Goal: Transaction & Acquisition: Book appointment/travel/reservation

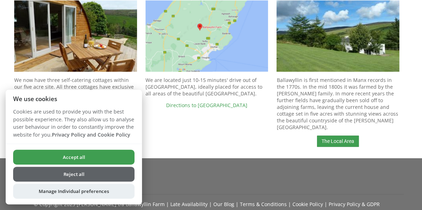
scroll to position [319, 0]
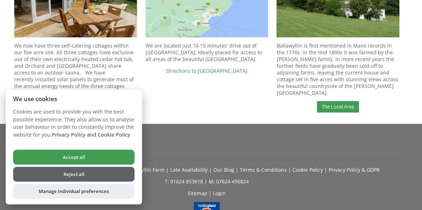
click at [65, 101] on link "View Cottages" at bounding box center [75, 106] width 41 height 11
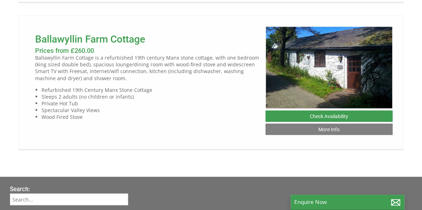
scroll to position [568, 0]
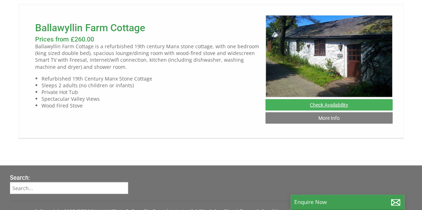
click at [299, 110] on link "Check Availability" at bounding box center [328, 104] width 127 height 11
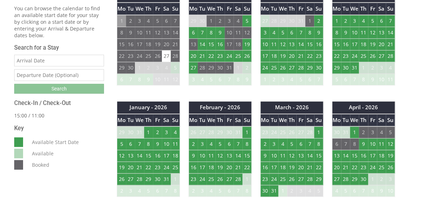
scroll to position [177, 0]
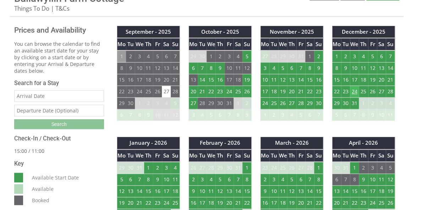
click at [351, 91] on td "24" at bounding box center [354, 92] width 9 height 12
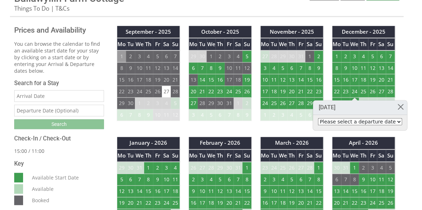
click at [385, 121] on select "Please select a departure date [DATE] - £260.00 [DATE] - £375.00 [DATE] - £480.…" at bounding box center [360, 121] width 84 height 7
select select "book/6743580"
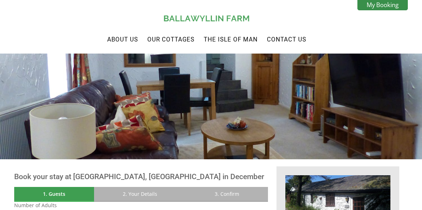
scroll to position [165, 0]
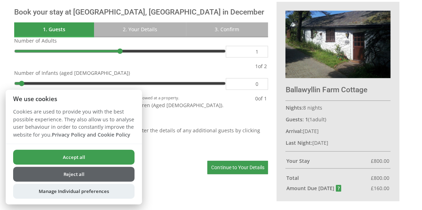
click at [67, 155] on button "Accept all" at bounding box center [73, 157] width 121 height 15
